Goal: Learn about a topic: Learn about a topic

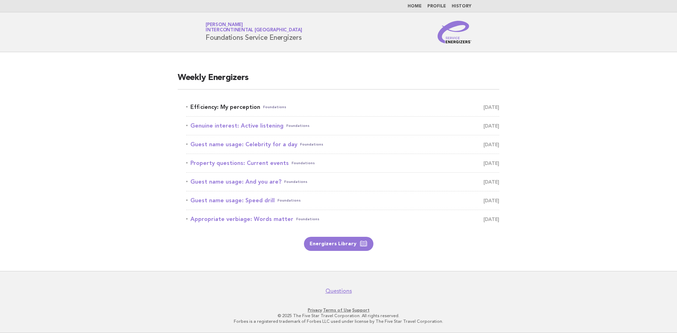
click at [225, 110] on link "Efficiency: My perception Foundations August 19" at bounding box center [342, 107] width 313 height 10
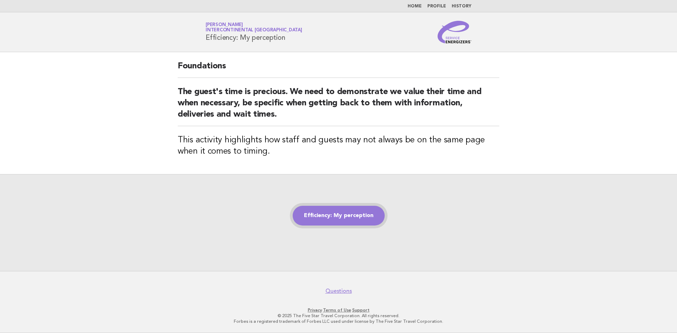
click at [341, 221] on link "Efficiency: My perception" at bounding box center [338, 216] width 92 height 20
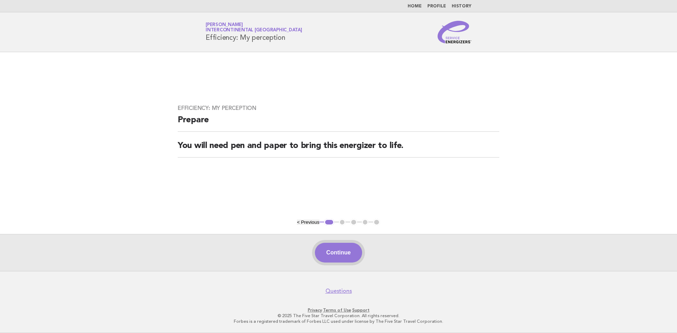
click at [334, 251] on button "Continue" at bounding box center [338, 253] width 47 height 20
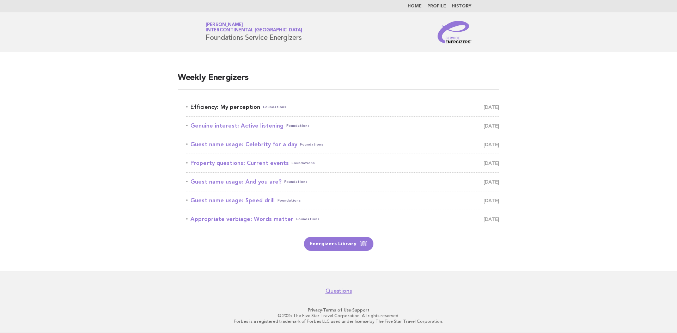
click at [236, 110] on link "Efficiency: My perception Foundations [DATE]" at bounding box center [342, 107] width 313 height 10
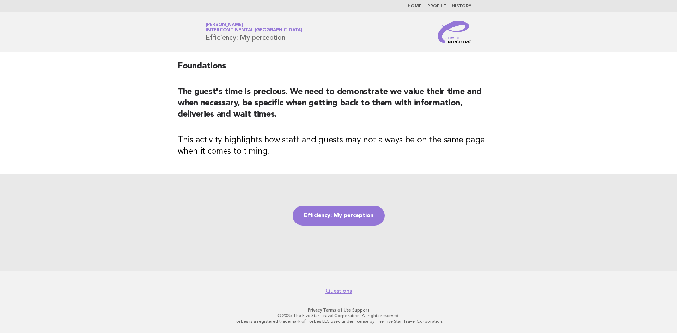
click at [317, 21] on div "Service Energizers [PERSON_NAME] InterContinental [GEOGRAPHIC_DATA] Efficiency:…" at bounding box center [338, 32] width 285 height 23
